Goal: Task Accomplishment & Management: Manage account settings

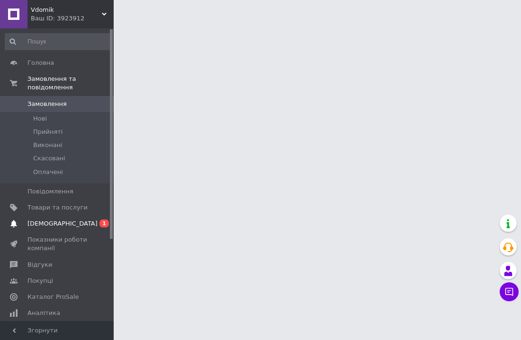
click at [102, 225] on span "1" at bounding box center [103, 224] width 9 height 8
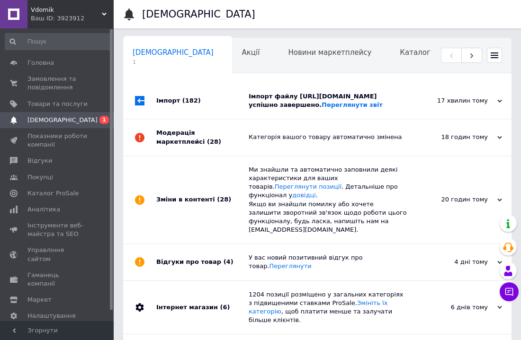
scroll to position [0, 5]
click at [500, 102] on use at bounding box center [499, 100] width 5 height 3
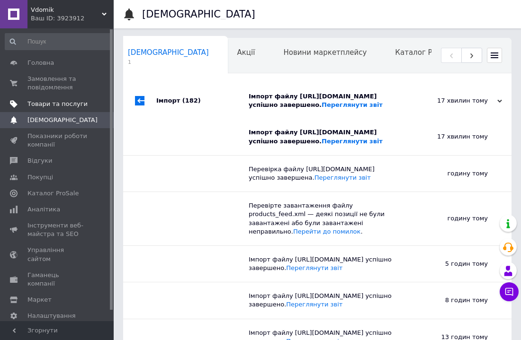
click at [52, 99] on link "Товари та послуги" at bounding box center [58, 104] width 116 height 16
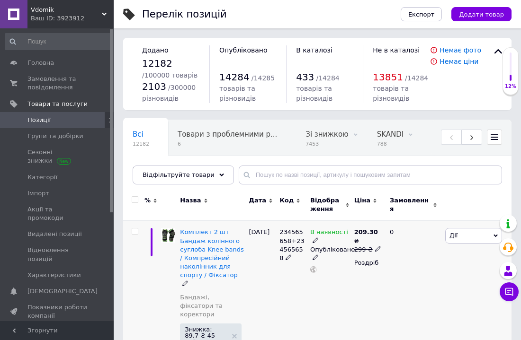
click at [366, 294] on div "209.30 ₴ 299 ₴ Роздріб" at bounding box center [368, 298] width 32 height 154
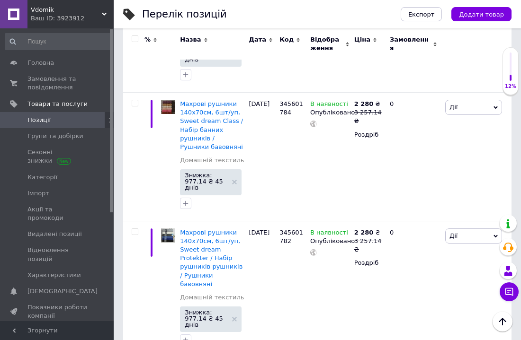
scroll to position [3504, 0]
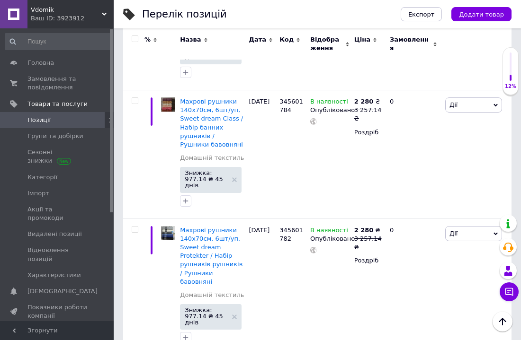
drag, startPoint x: 280, startPoint y: 98, endPoint x: 289, endPoint y: 107, distance: 12.7
copy div "345601778"
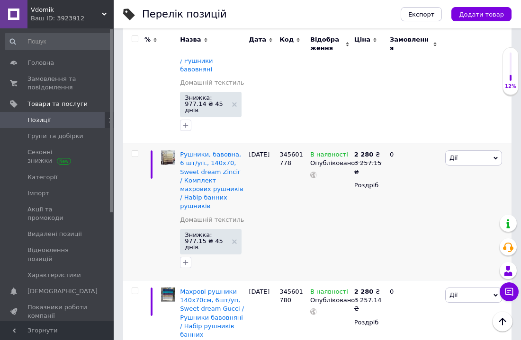
scroll to position [3731, 0]
